Goal: Task Accomplishment & Management: Manage account settings

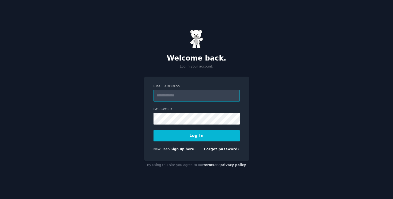
type input "**********"
click at [201, 140] on button "Log In" at bounding box center [196, 135] width 86 height 11
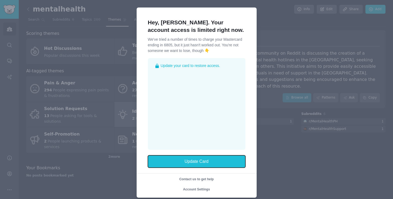
click at [196, 160] on button "Update Card" at bounding box center [196, 161] width 97 height 12
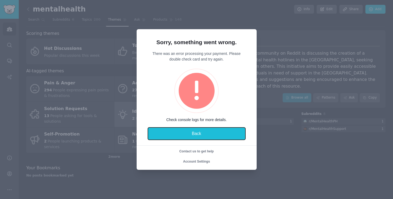
click at [200, 130] on button "Back" at bounding box center [196, 133] width 97 height 12
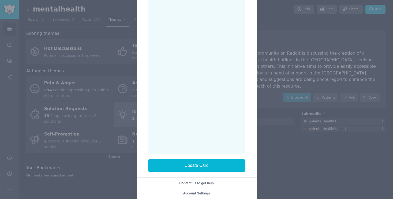
scroll to position [102, 0]
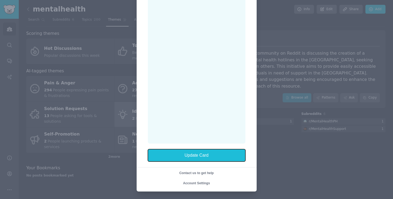
click at [199, 153] on button "Update Card" at bounding box center [196, 155] width 97 height 12
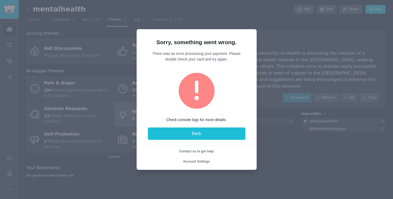
scroll to position [0, 0]
click at [194, 134] on button "Back" at bounding box center [196, 133] width 97 height 12
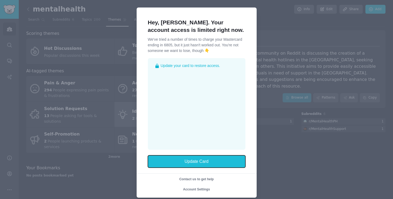
click at [195, 161] on button "Update Card" at bounding box center [196, 161] width 97 height 12
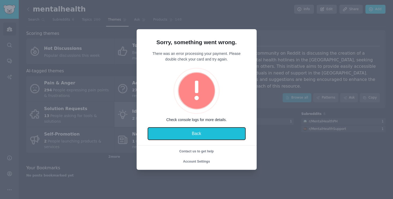
click at [194, 135] on button "Back" at bounding box center [196, 133] width 97 height 12
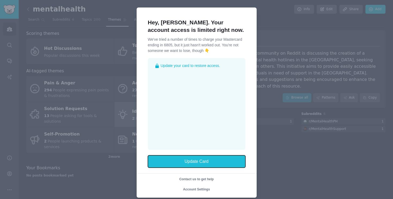
click at [194, 160] on button "Update Card" at bounding box center [196, 161] width 97 height 12
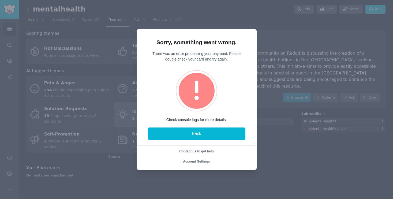
click at [245, 12] on div at bounding box center [196, 99] width 393 height 199
click at [303, 145] on div at bounding box center [196, 99] width 393 height 199
click at [267, 18] on div at bounding box center [196, 99] width 393 height 199
click at [197, 161] on span "Account Settings" at bounding box center [196, 162] width 27 height 4
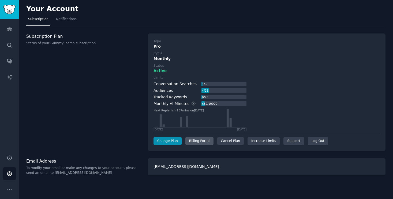
click at [201, 139] on div "Billing Portal" at bounding box center [199, 141] width 28 height 9
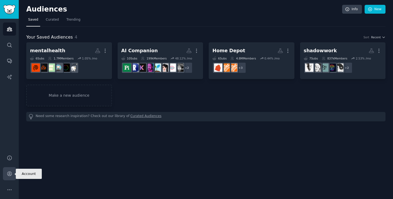
click at [10, 175] on icon "Sidebar" at bounding box center [10, 174] width 6 height 6
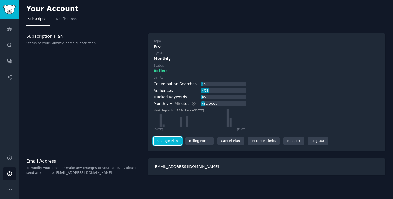
click at [167, 139] on link "Change Plan" at bounding box center [167, 141] width 28 height 9
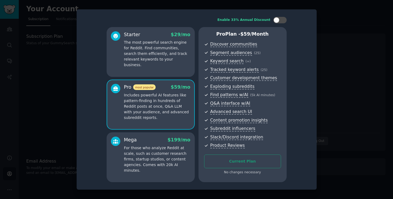
click at [151, 35] on div "Starter $ 29 /mo" at bounding box center [157, 34] width 66 height 7
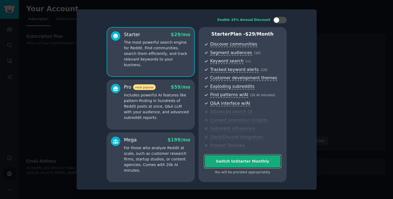
click at [248, 160] on div "Switch to Starter Monthly" at bounding box center [242, 162] width 76 height 6
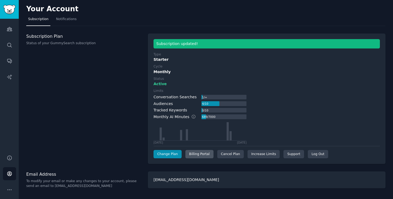
click at [202, 155] on div "Billing Portal" at bounding box center [199, 154] width 28 height 9
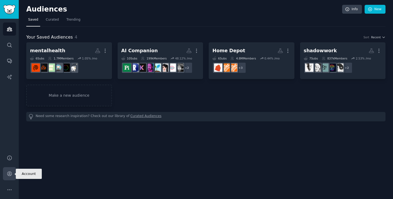
click at [10, 174] on icon "Sidebar" at bounding box center [10, 174] width 6 height 6
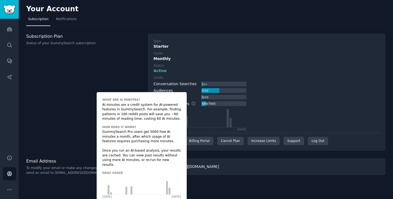
click at [191, 103] on icon at bounding box center [193, 103] width 5 height 5
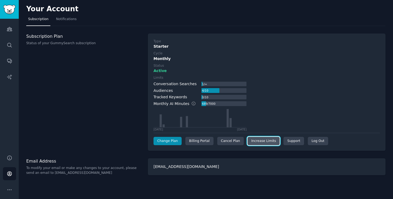
click at [256, 140] on link "Increase Limits" at bounding box center [263, 141] width 32 height 9
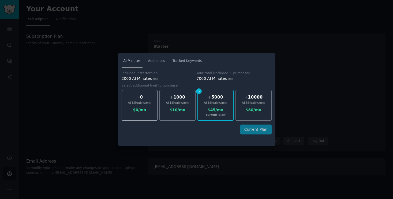
click at [136, 101] on div "AI Minutes /mo" at bounding box center [139, 103] width 35 height 5
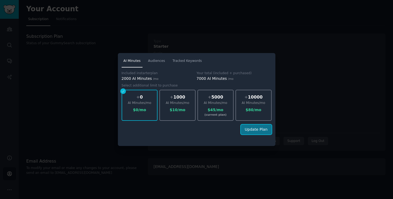
click at [258, 128] on button "Update Plan" at bounding box center [256, 130] width 31 height 10
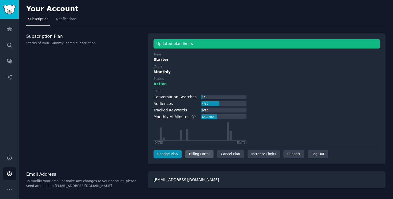
click at [197, 155] on div "Billing Portal" at bounding box center [199, 154] width 28 height 9
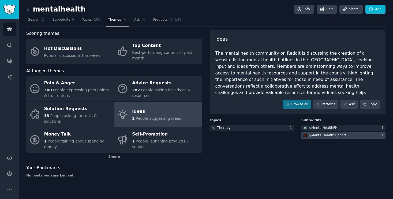
click at [332, 133] on div "r/ MentalHealthSupport" at bounding box center [327, 135] width 37 height 5
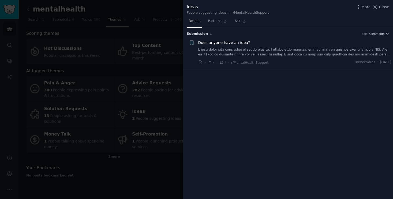
click at [280, 52] on link at bounding box center [294, 51] width 193 height 9
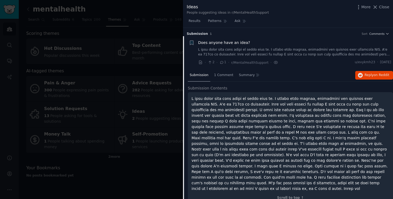
scroll to position [5, 0]
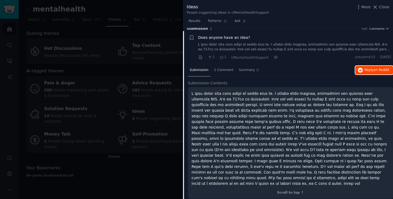
click at [382, 69] on span "on Reddit" at bounding box center [382, 70] width 16 height 4
click at [156, 106] on div at bounding box center [196, 99] width 393 height 199
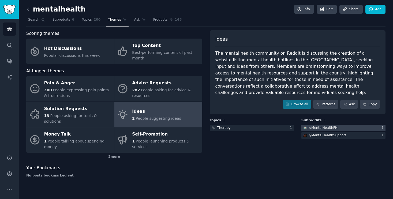
click at [326, 126] on div "r/ MentalHealthPH" at bounding box center [323, 128] width 29 height 5
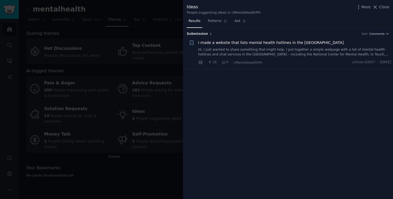
click at [311, 48] on link "Hi, I just wanted to share something that might help. I put together a simple w…" at bounding box center [294, 51] width 193 height 9
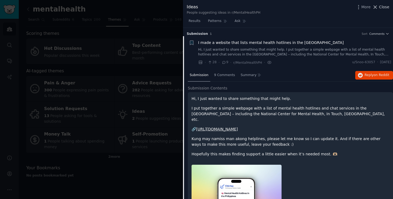
click at [382, 6] on span "Close" at bounding box center [384, 7] width 10 height 6
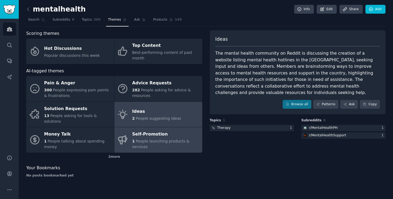
click at [168, 138] on div "1 People launching products & services" at bounding box center [165, 143] width 67 height 11
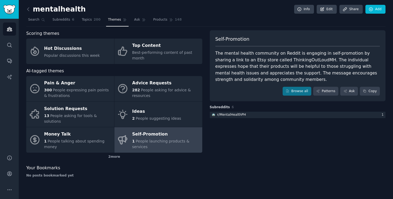
click at [319, 72] on div "The mental health community on Reddit is engaging in self-promotion by sharing …" at bounding box center [297, 66] width 165 height 33
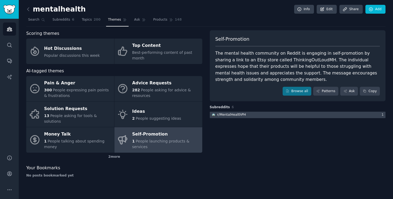
click at [242, 114] on div "r/ MentalHealthPH" at bounding box center [231, 114] width 29 height 5
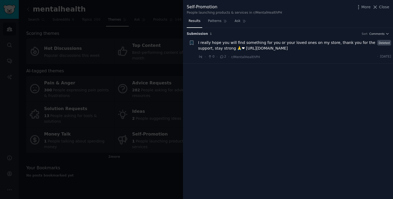
click at [284, 48] on span "I really hope you will find something for you or your loved ones on my store, t…" at bounding box center [286, 45] width 177 height 11
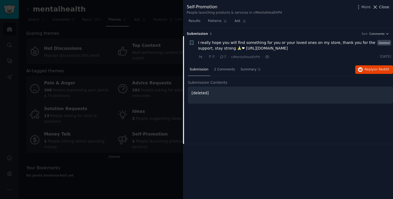
click at [382, 7] on span "Close" at bounding box center [384, 7] width 10 height 6
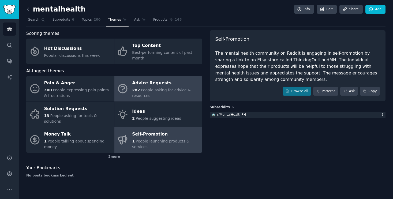
click at [182, 91] on span "People asking for advice & resources" at bounding box center [161, 93] width 59 height 10
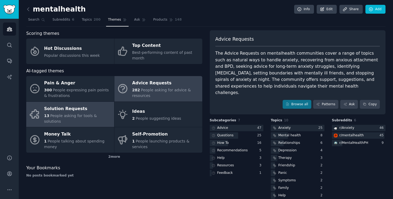
click at [75, 113] on div "13 People asking for tools & solutions" at bounding box center [77, 118] width 67 height 11
